Goal: Obtain resource: Download file/media

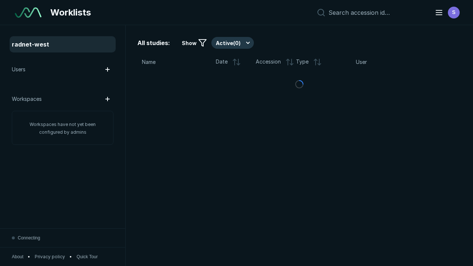
scroll to position [2018, 3079]
